Goal: Check status

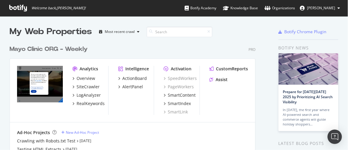
click at [43, 49] on div "Mayo Clinic ORG - Weekly" at bounding box center [49, 49] width 78 height 9
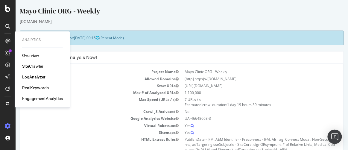
click at [30, 75] on div "LogAnalyzer" at bounding box center [33, 77] width 23 height 6
